Goal: Navigation & Orientation: Find specific page/section

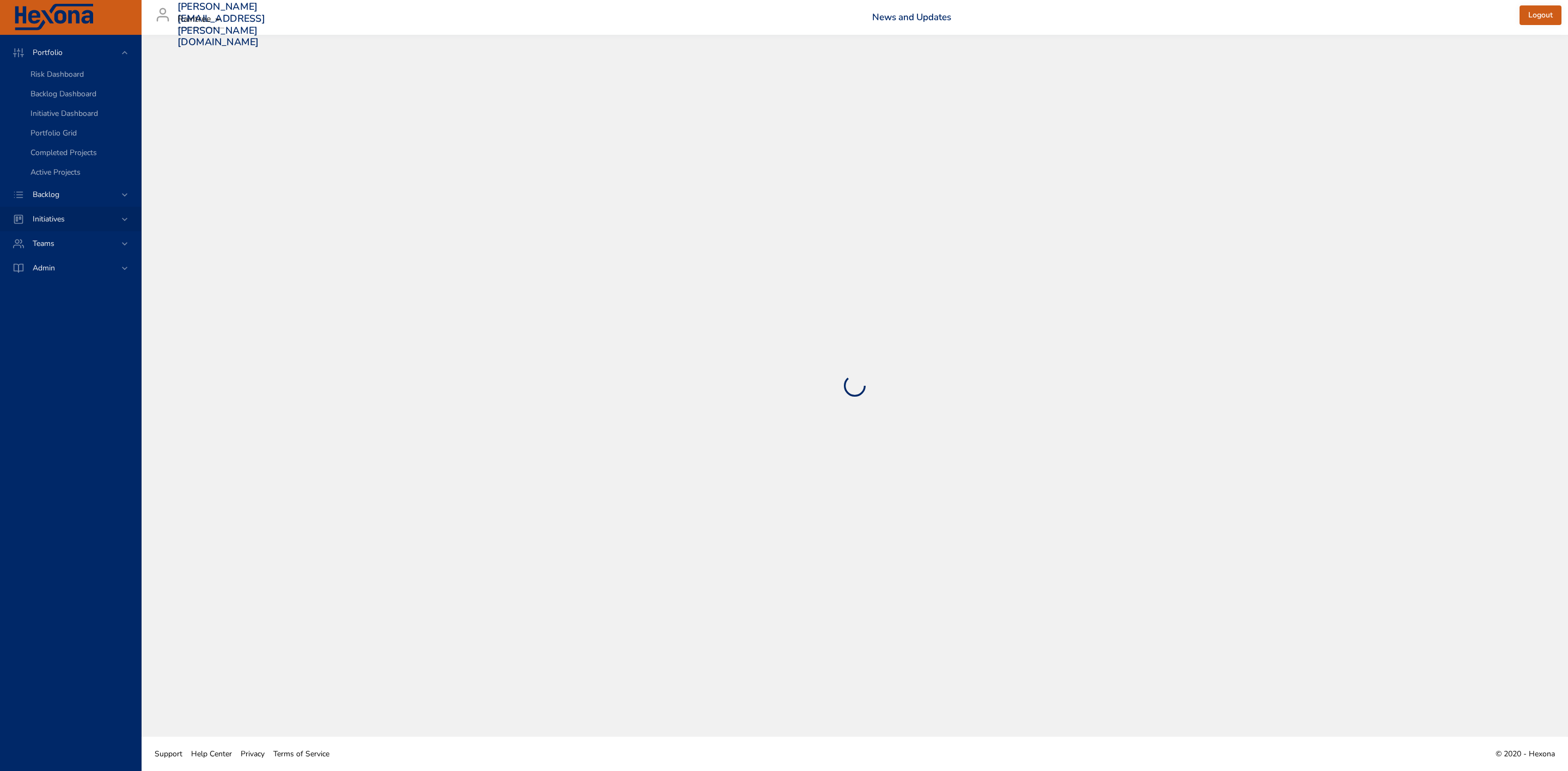
click at [64, 221] on span "Initiatives" at bounding box center [48, 219] width 49 height 10
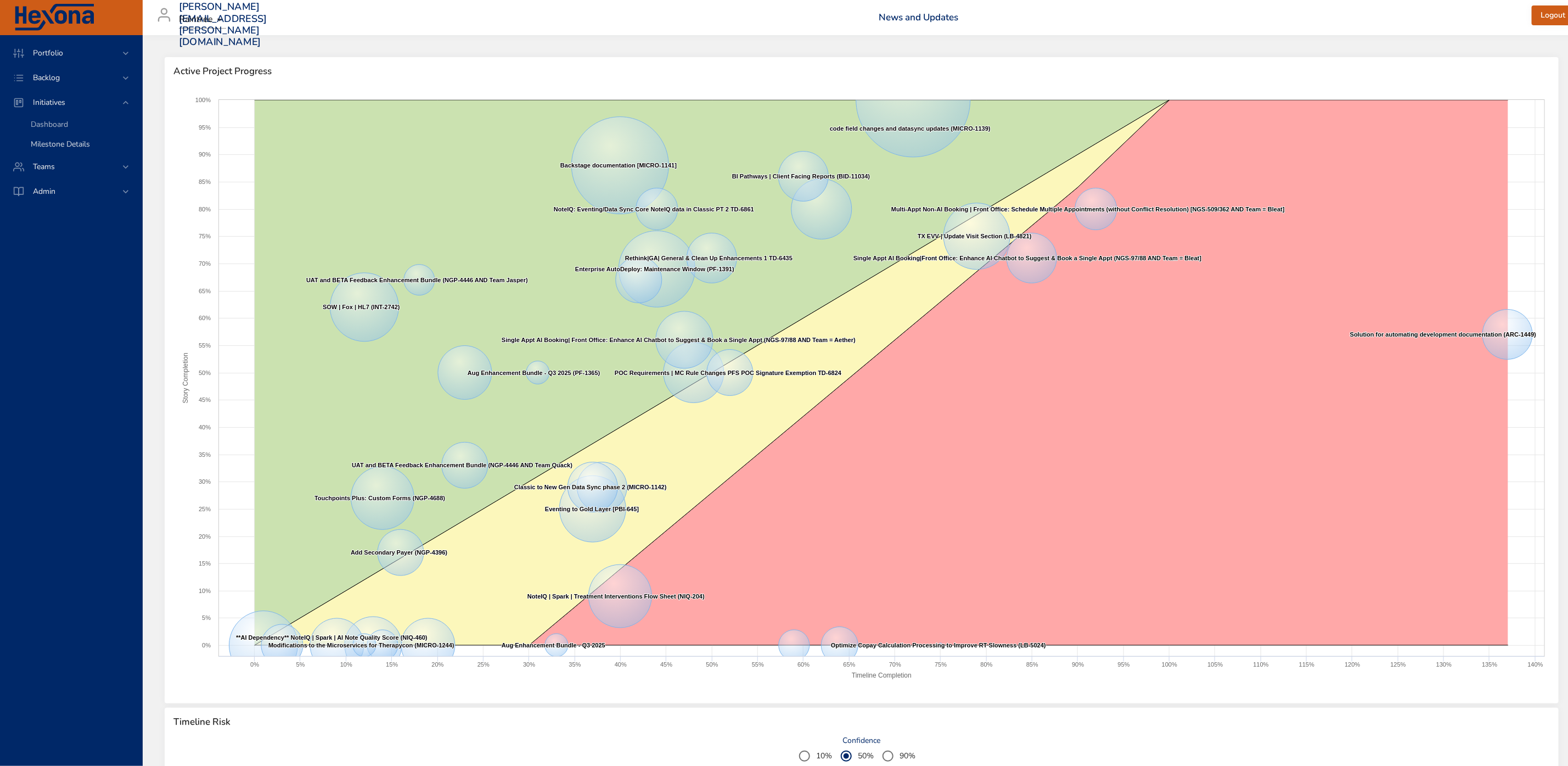
click at [89, 143] on span "Milestone Details" at bounding box center [60, 144] width 60 height 10
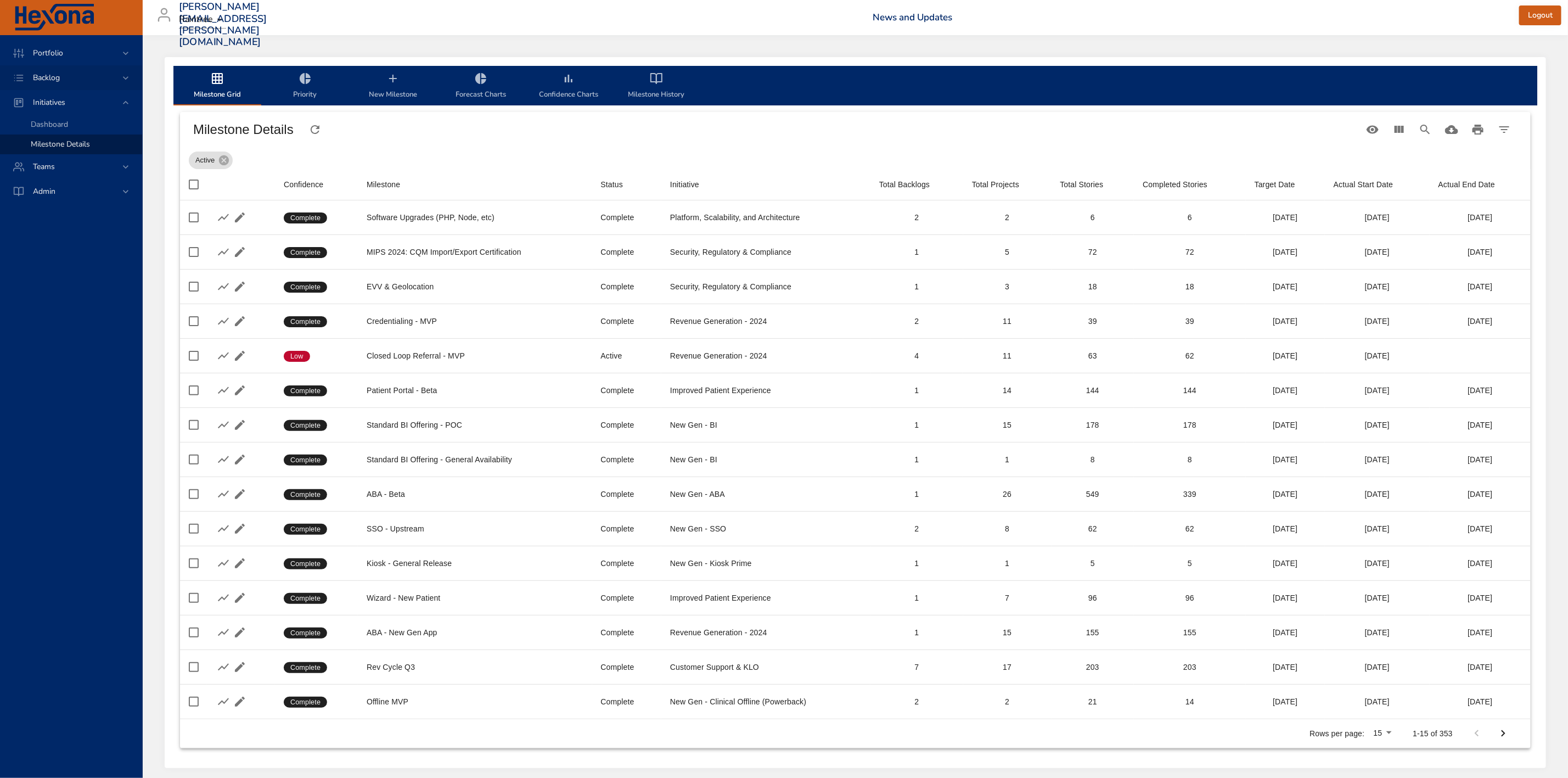
click at [61, 77] on span "Backlog" at bounding box center [46, 77] width 44 height 10
click at [58, 117] on span "Scenario Planning" at bounding box center [61, 119] width 61 height 10
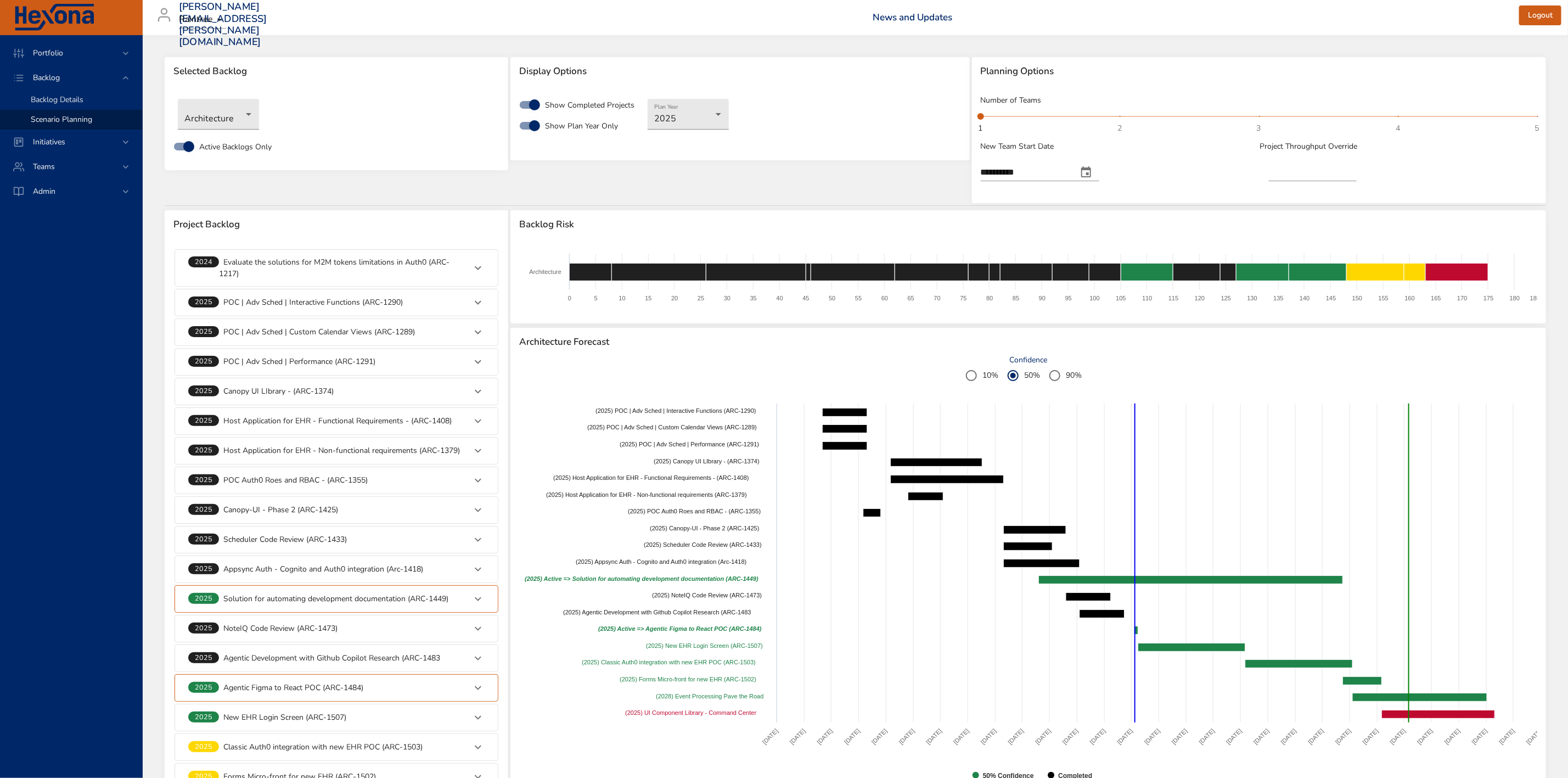
click at [77, 98] on span "Backlog Details" at bounding box center [57, 99] width 53 height 10
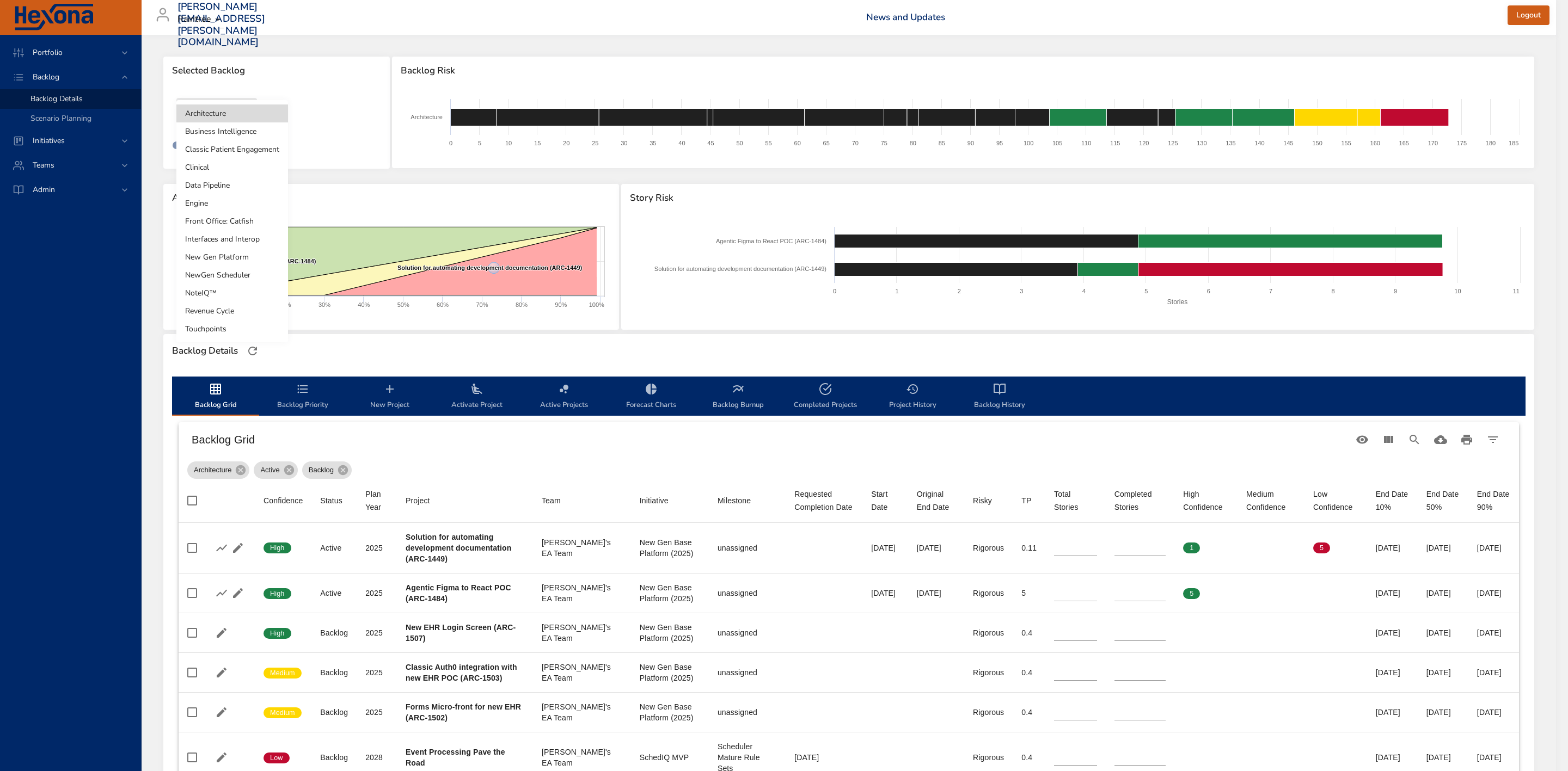
click at [229, 113] on body "Portfolio Backlog Backlog Details Scenario Planning Initiatives Teams Admin [PE…" at bounding box center [784, 385] width 1568 height 771
click at [231, 330] on li "Touchpoints" at bounding box center [232, 329] width 111 height 18
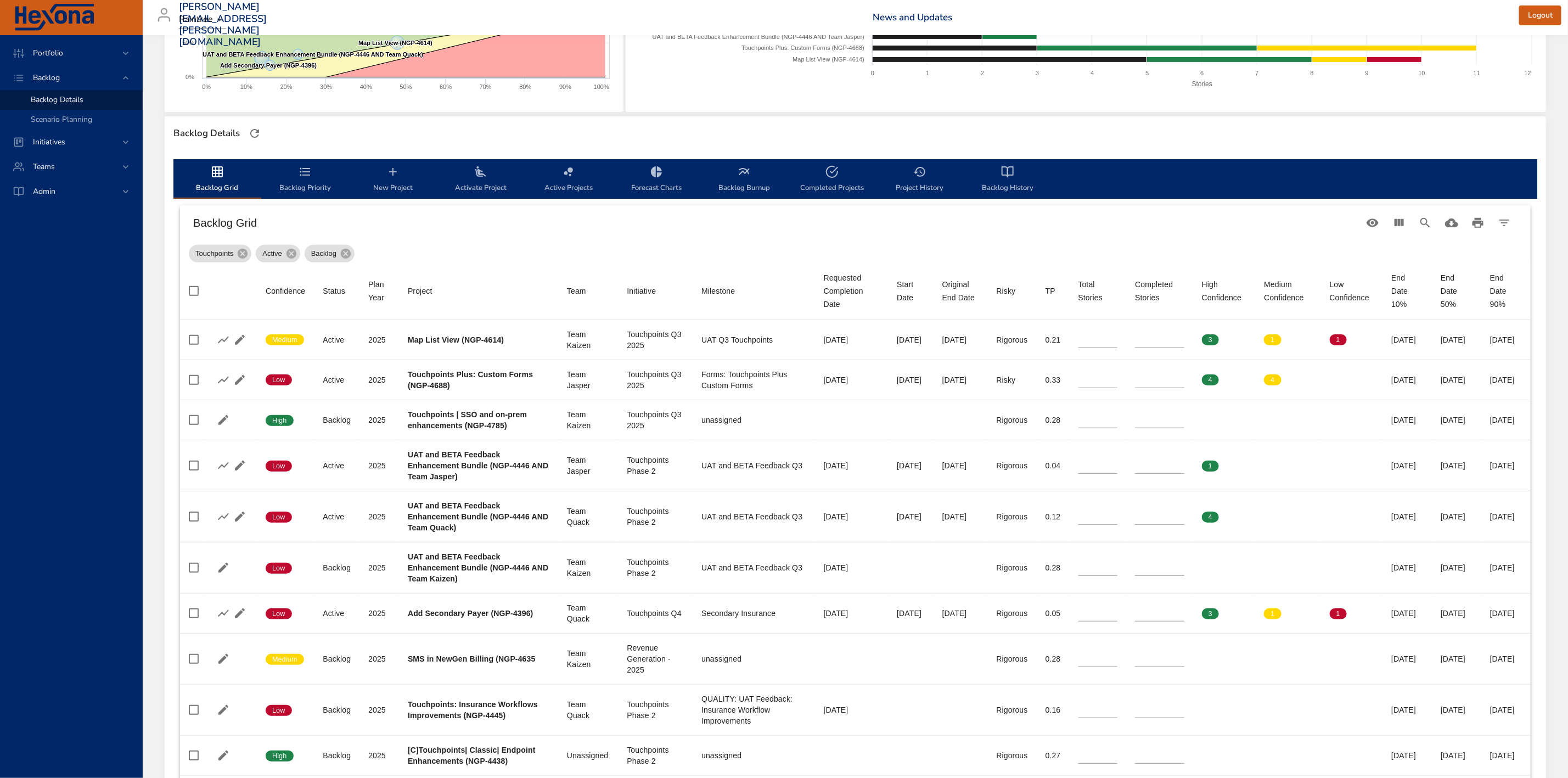
scroll to position [247, 0]
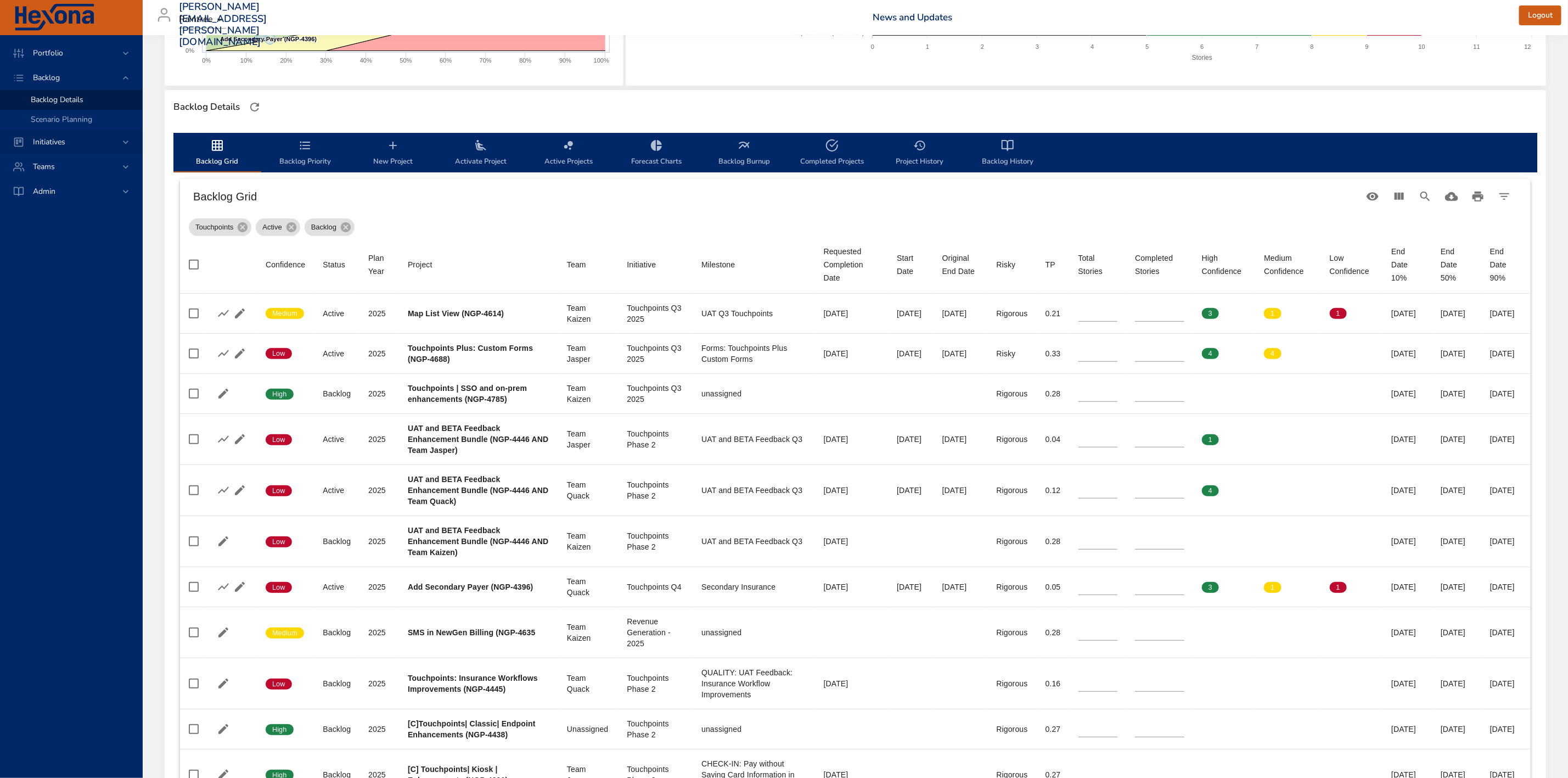
click at [60, 145] on span "Initiatives" at bounding box center [48, 142] width 50 height 10
click at [60, 144] on span "Milestone Details" at bounding box center [60, 144] width 60 height 10
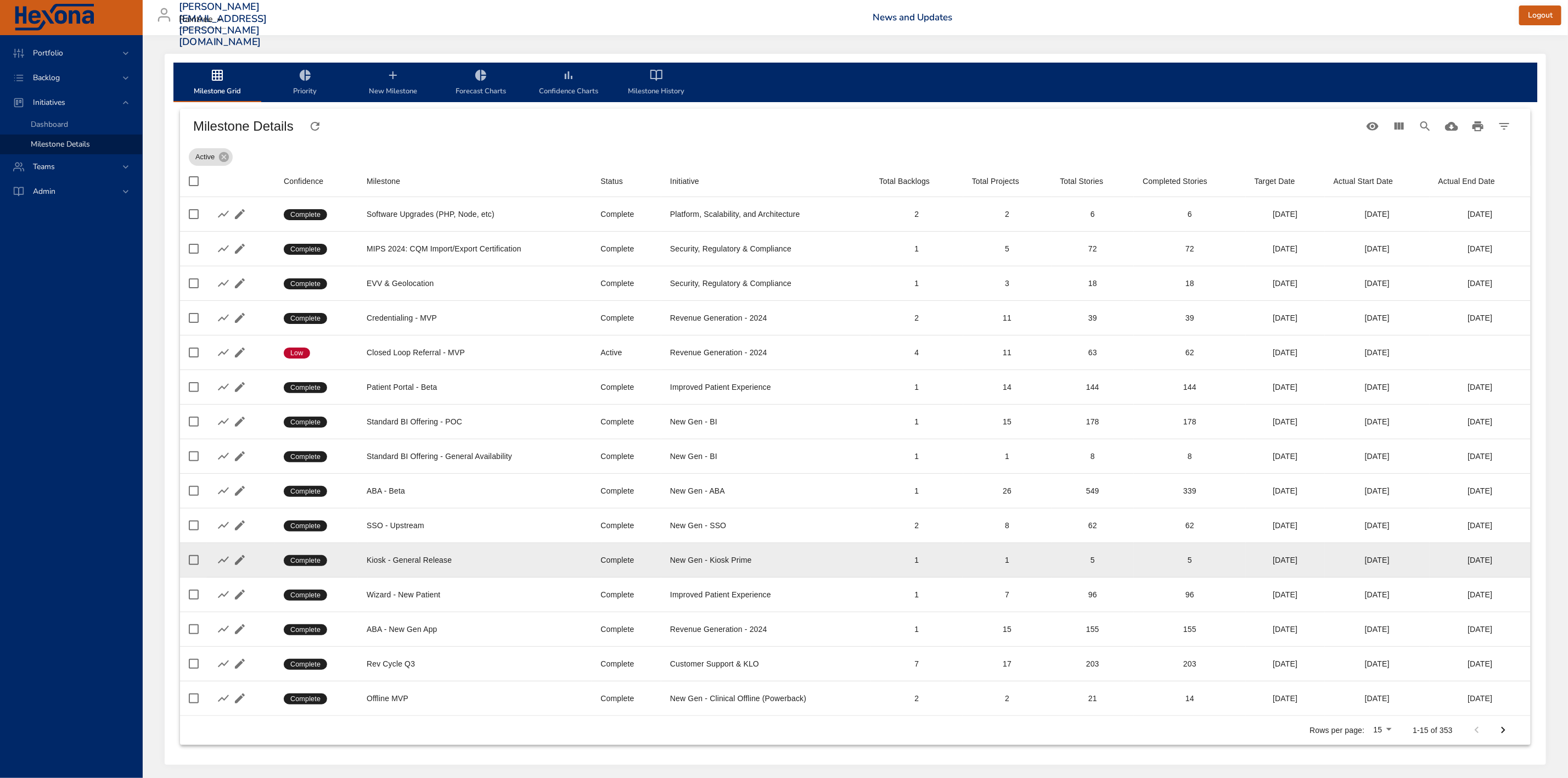
scroll to position [51, 0]
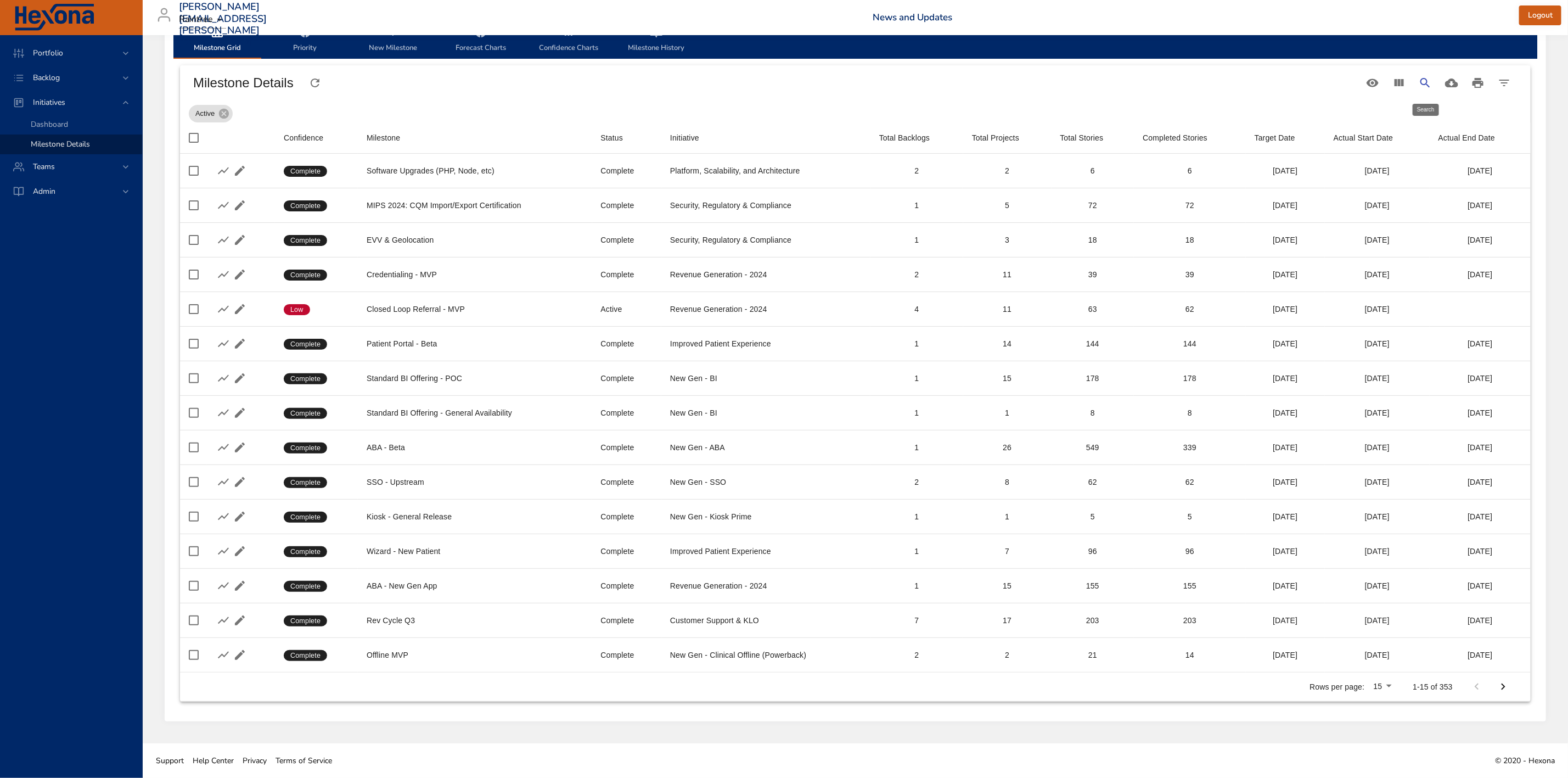
click at [1420, 79] on icon "Search" at bounding box center [1425, 82] width 13 height 13
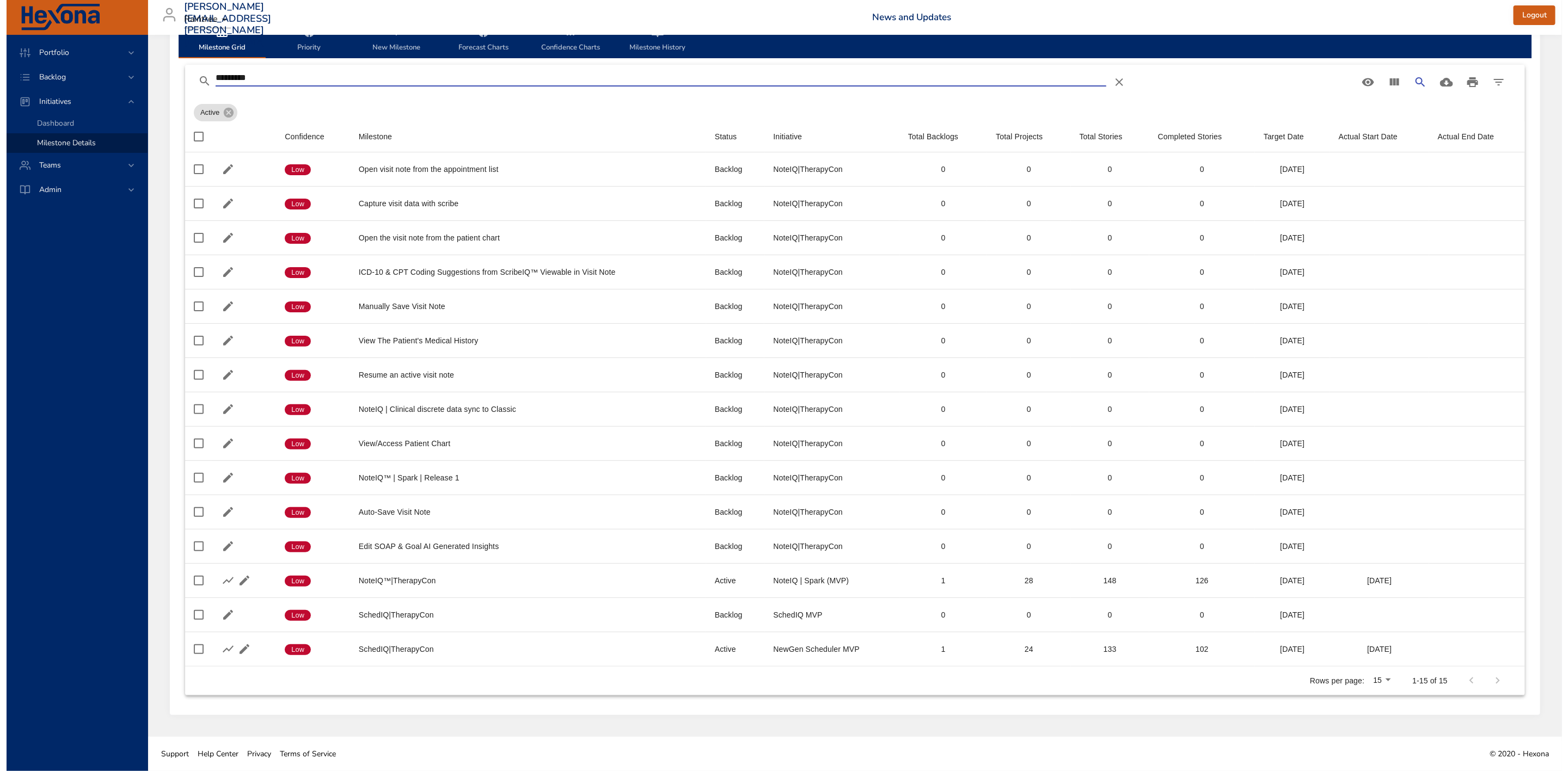
scroll to position [0, 0]
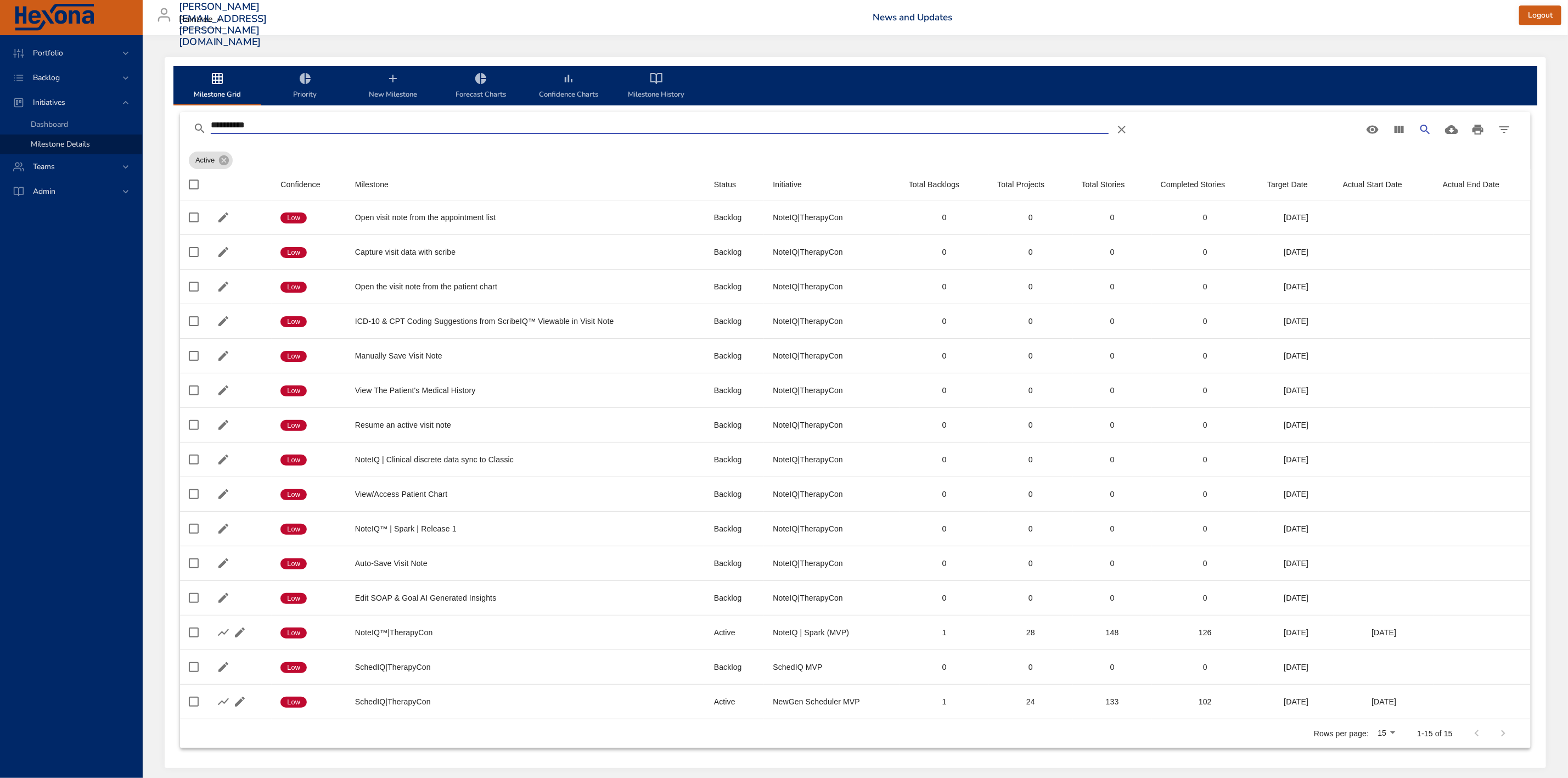
type input "**********"
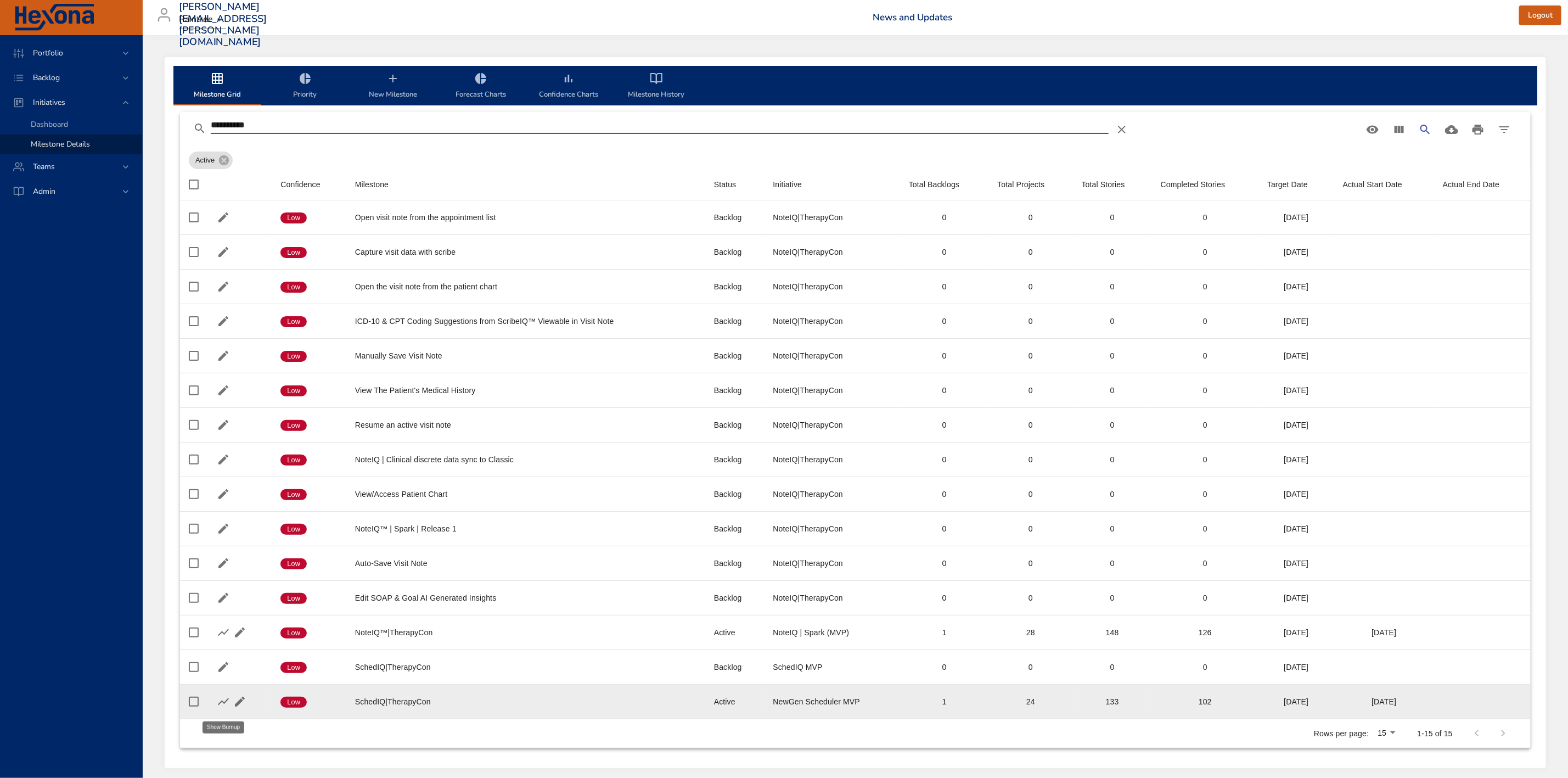
click at [217, 704] on icon "button" at bounding box center [223, 701] width 13 height 13
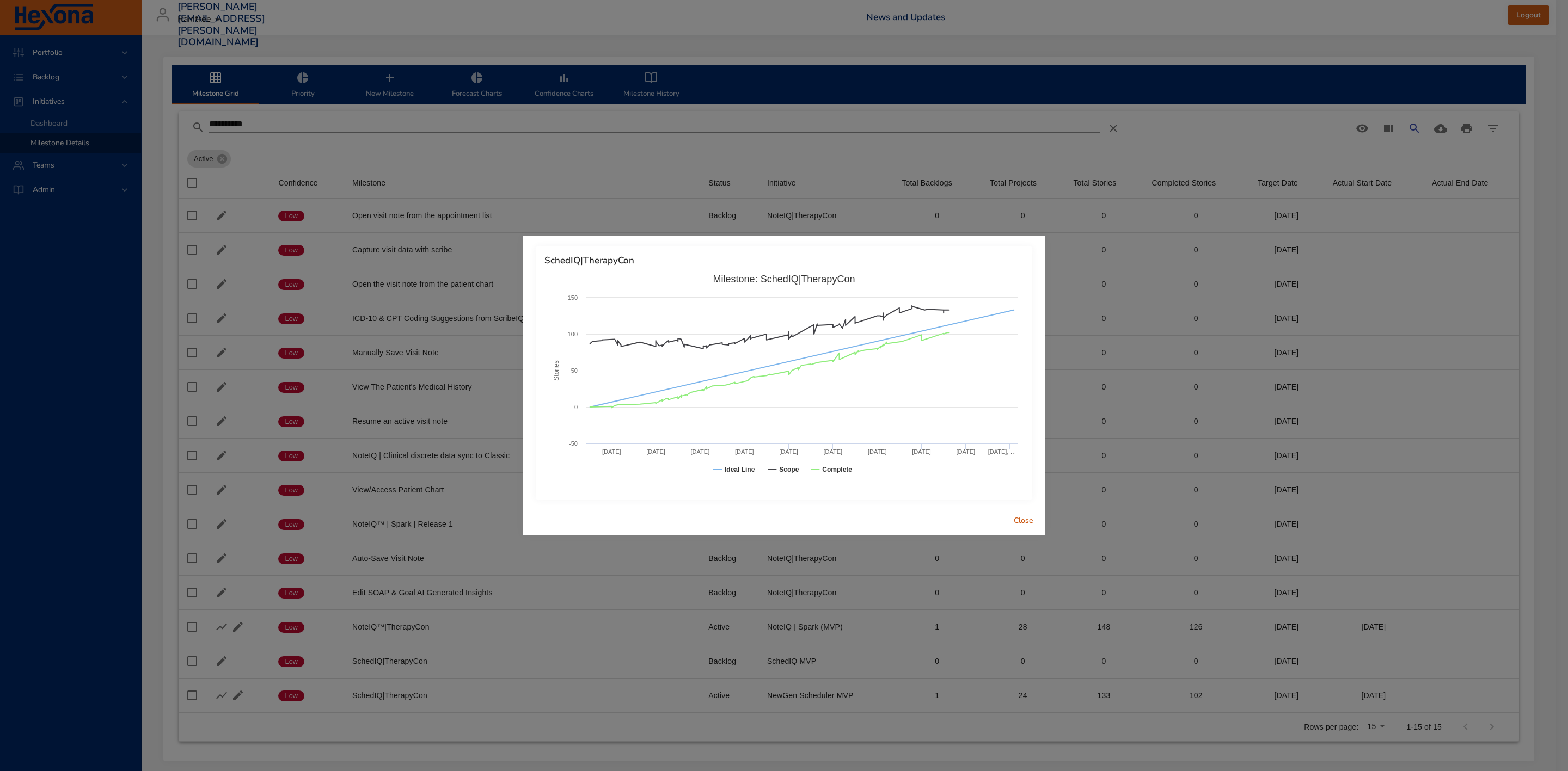
click at [1027, 513] on button "Close" at bounding box center [1023, 521] width 35 height 20
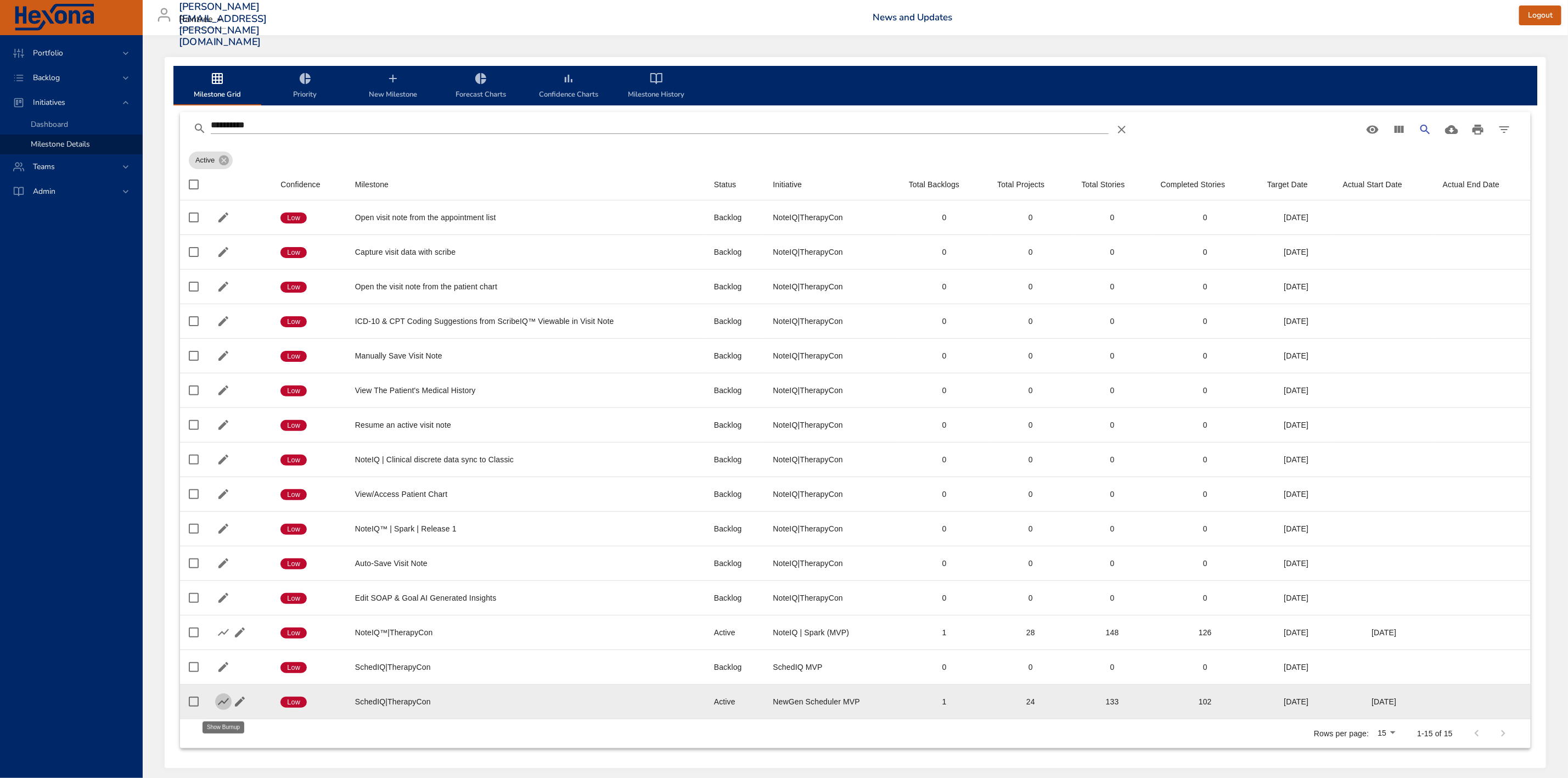
click at [220, 706] on icon "button" at bounding box center [223, 702] width 11 height 7
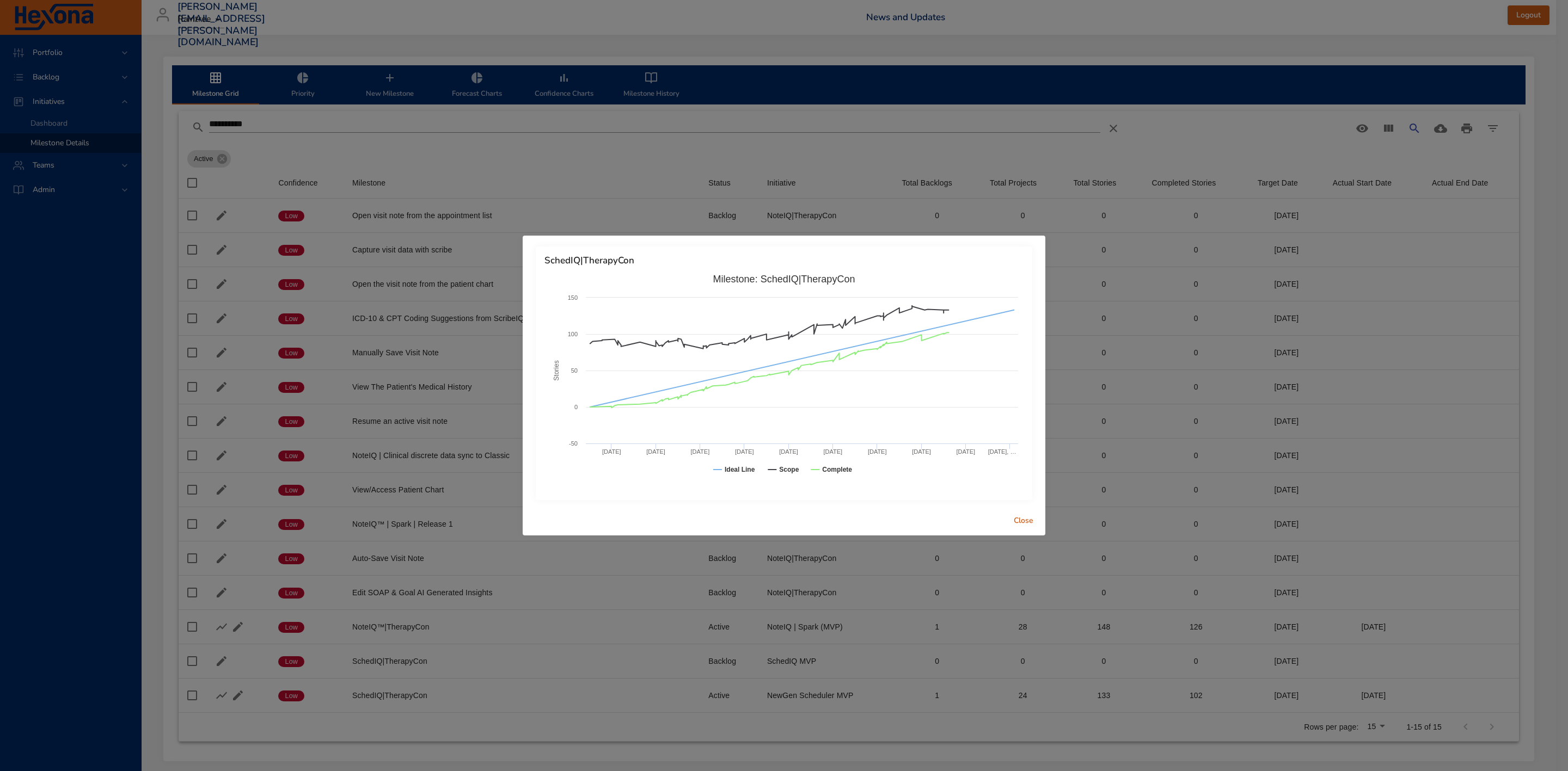
click at [573, 23] on div "SchedIQ|TherapyCon Created with Highcharts 9.0.1 Stories Milestone: SchedIQ|The…" at bounding box center [784, 385] width 1568 height 771
